Goal: Task Accomplishment & Management: Use online tool/utility

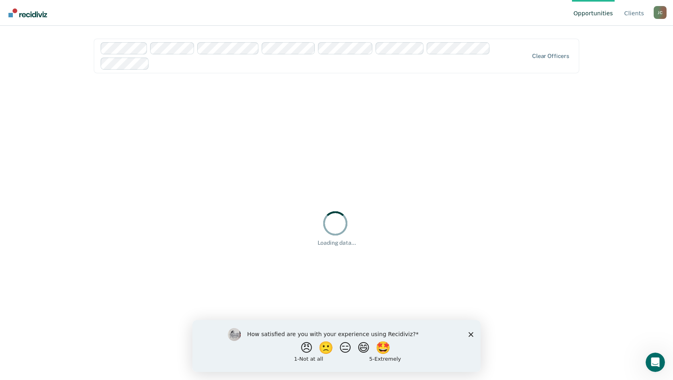
click at [473, 334] on icon "Close survey" at bounding box center [471, 334] width 5 height 5
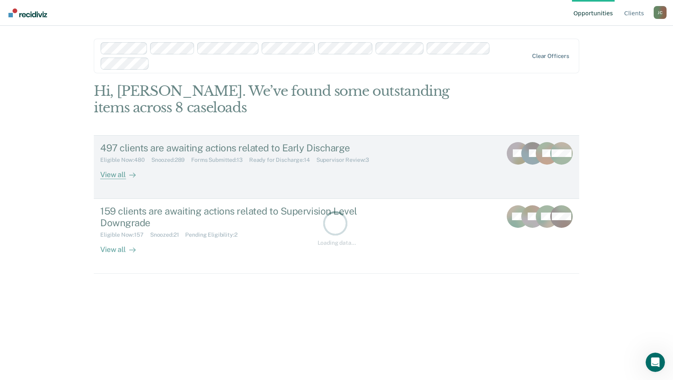
click at [308, 149] on div "497 clients are awaiting actions related to Early Discharge" at bounding box center [241, 148] width 283 height 12
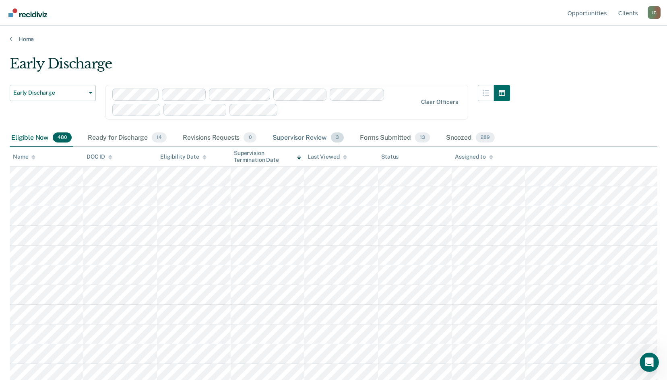
click at [303, 138] on div "Supervisor Review 3" at bounding box center [308, 138] width 75 height 18
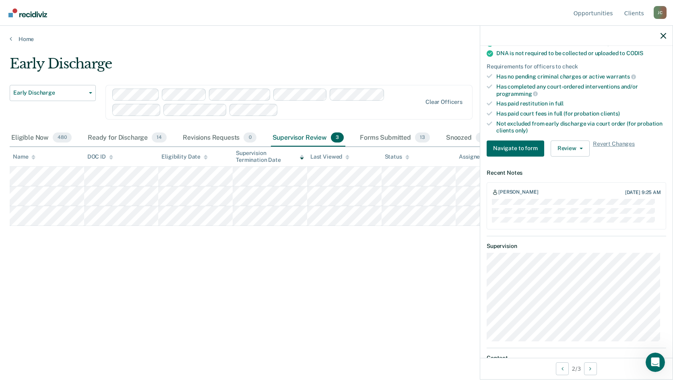
scroll to position [201, 0]
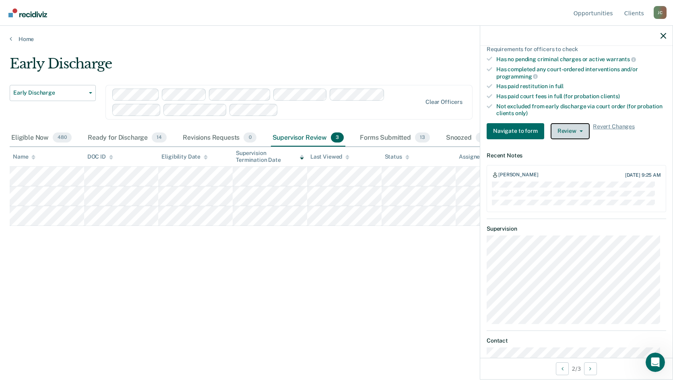
click at [562, 130] on button "Review" at bounding box center [570, 131] width 39 height 16
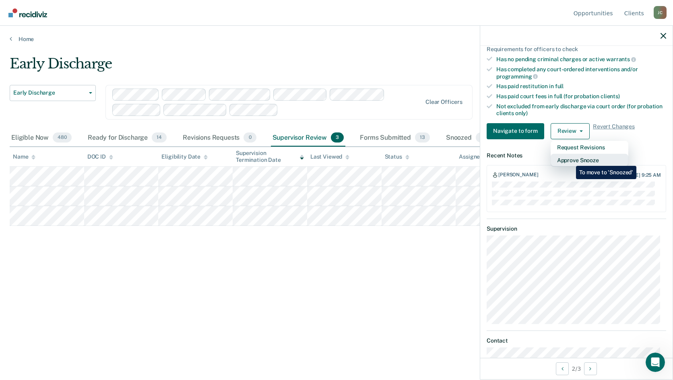
click at [570, 160] on button "Approve Snooze" at bounding box center [590, 160] width 78 height 13
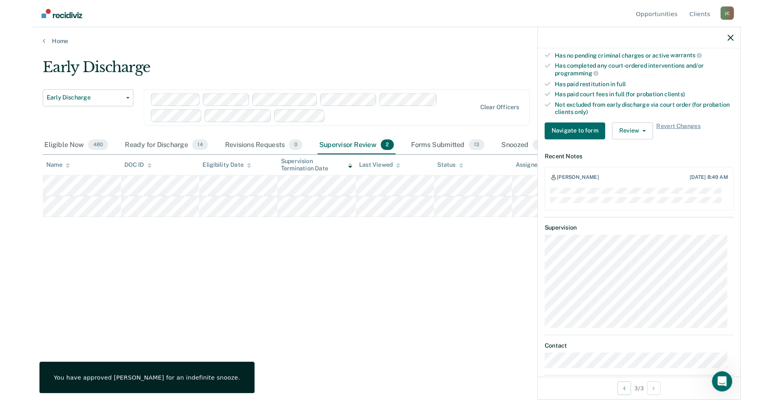
scroll to position [194, 0]
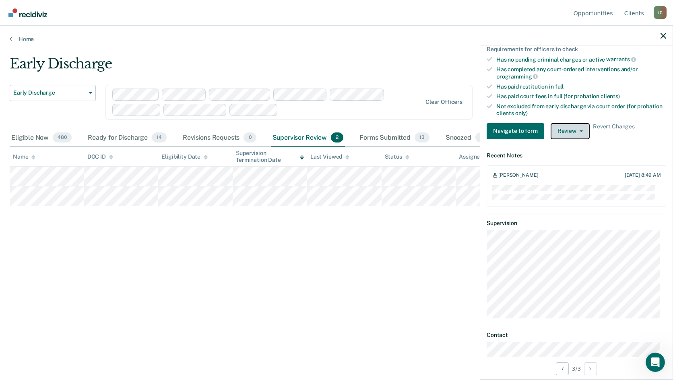
click at [572, 133] on button "Review" at bounding box center [570, 131] width 39 height 16
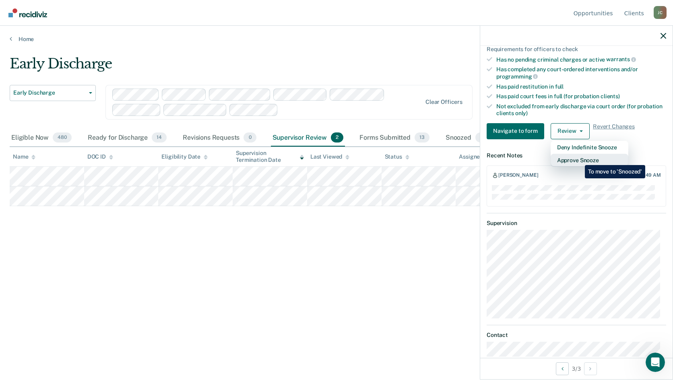
click at [579, 159] on button "Approve Snooze" at bounding box center [590, 160] width 78 height 13
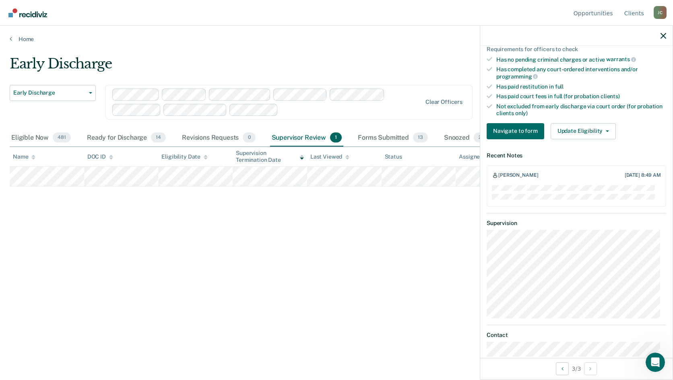
click at [306, 290] on div "Early Discharge Early Discharge Early Discharge Supervision Level Downgrade Cle…" at bounding box center [337, 188] width 654 height 264
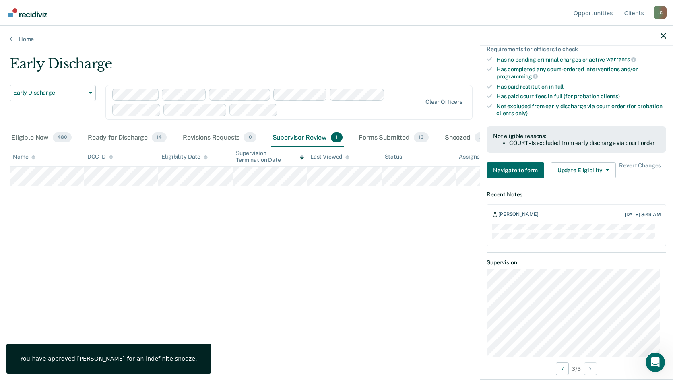
click at [667, 38] on div at bounding box center [576, 36] width 192 height 20
click at [664, 36] on icon "button" at bounding box center [664, 36] width 6 height 6
